Goal: Information Seeking & Learning: Find contact information

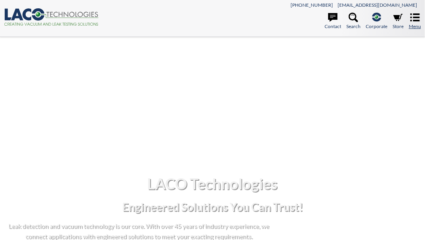
click at [418, 22] on icon at bounding box center [414, 17] width 9 height 9
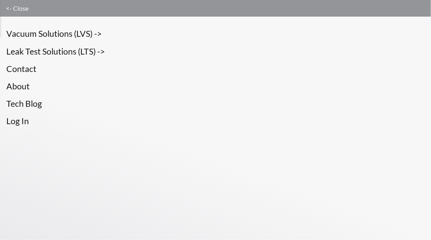
click at [3, 6] on link "<- Close" at bounding box center [215, 8] width 431 height 17
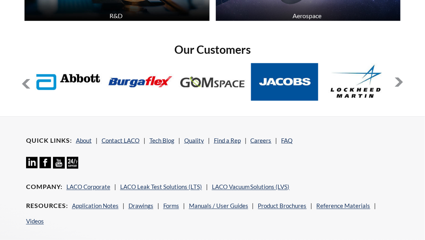
scroll to position [1406, 0]
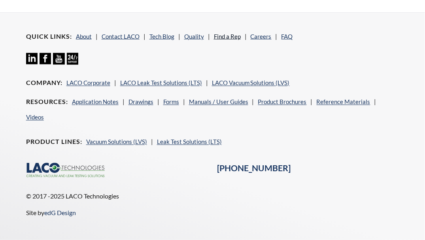
click at [223, 39] on link "Find a Rep" at bounding box center [227, 36] width 27 height 7
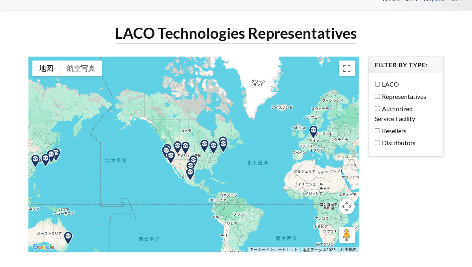
scroll to position [44, 0]
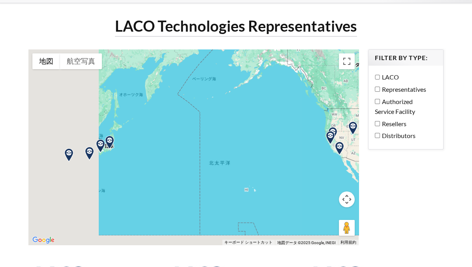
drag, startPoint x: 77, startPoint y: 145, endPoint x: 166, endPoint y: 132, distance: 90.2
click at [166, 132] on div at bounding box center [193, 147] width 330 height 196
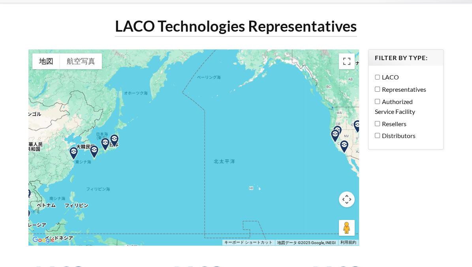
click at [115, 134] on img at bounding box center [114, 141] width 14 height 14
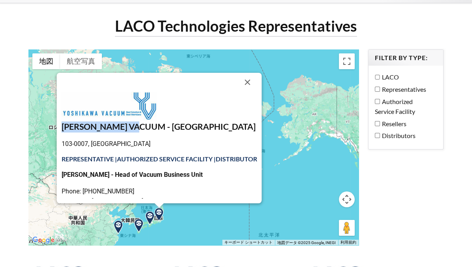
drag, startPoint x: 58, startPoint y: 117, endPoint x: 144, endPoint y: 120, distance: 86.6
click at [144, 121] on h3 "YOSHIKAWA VACUUM - TOKYO" at bounding box center [159, 126] width 196 height 11
copy h3 "YOSHIKAWA VACUUM"
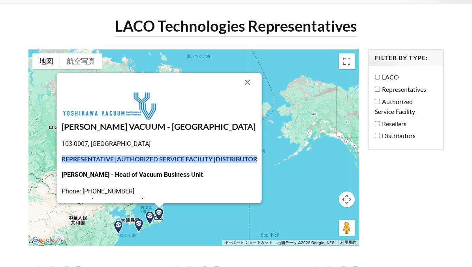
drag, startPoint x: 56, startPoint y: 147, endPoint x: 254, endPoint y: 151, distance: 198.4
click at [254, 151] on div "YOSHIKAWA VACUUM - TOKYO 103-0007, Japan REPRESENTATIVE | AUTHORIZED SERVICE FA…" at bounding box center [159, 138] width 205 height 130
copy strong "REPRESENTATIVE | AUTHORIZED SERVICE FACILITY | DISTRIBUTOR"
